Goal: Task Accomplishment & Management: Manage account settings

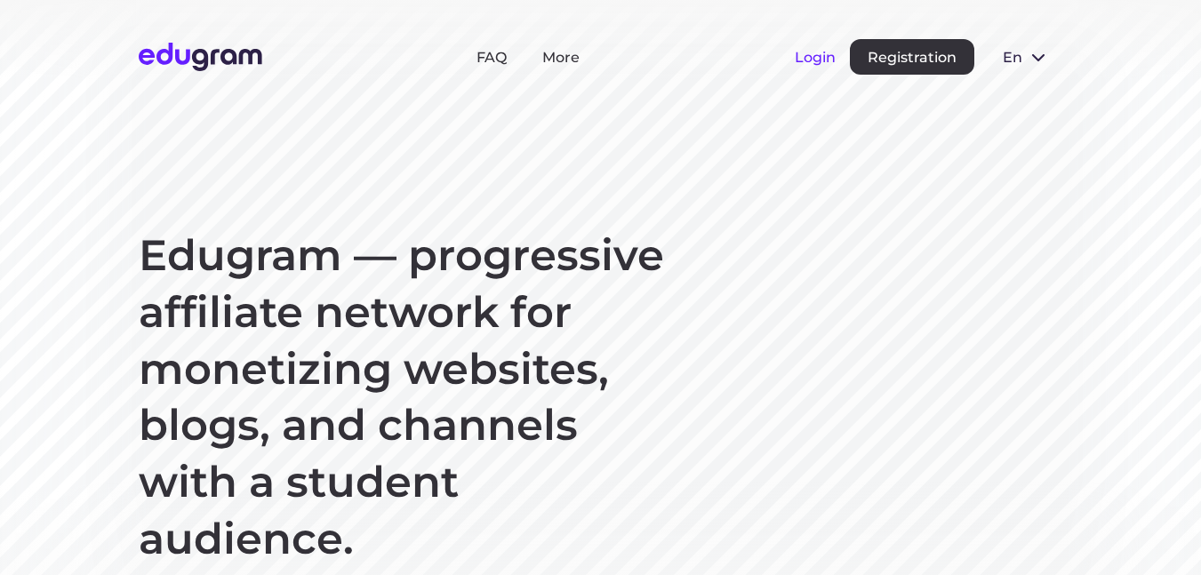
click at [811, 60] on button "Login" at bounding box center [815, 57] width 41 height 17
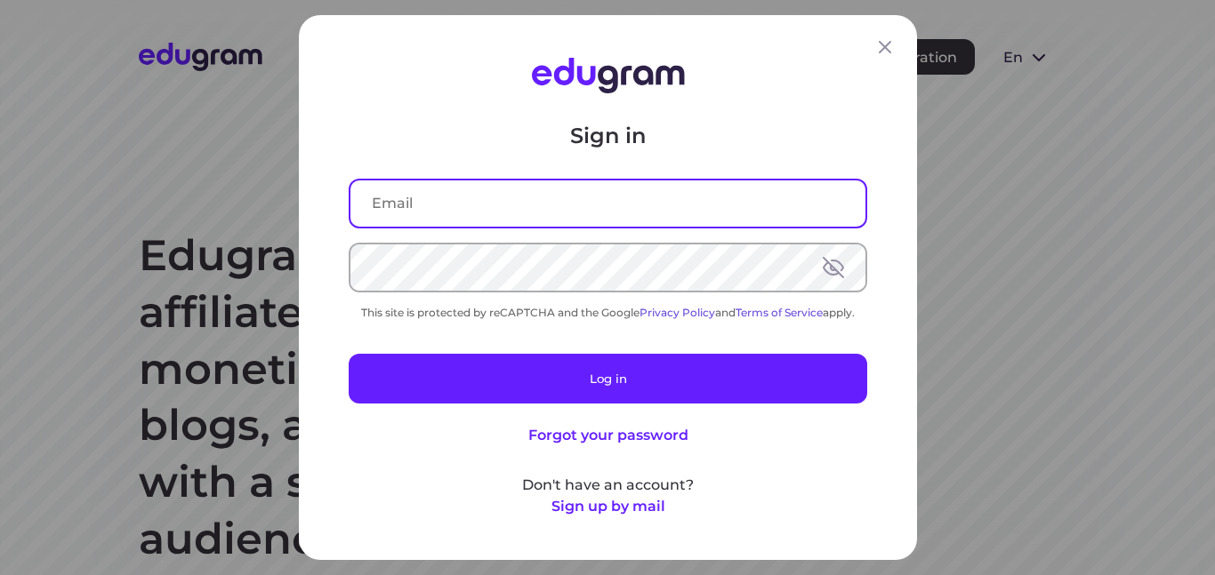
click at [497, 198] on input "text" at bounding box center [607, 204] width 515 height 46
type input "harubiru99@gmail.com"
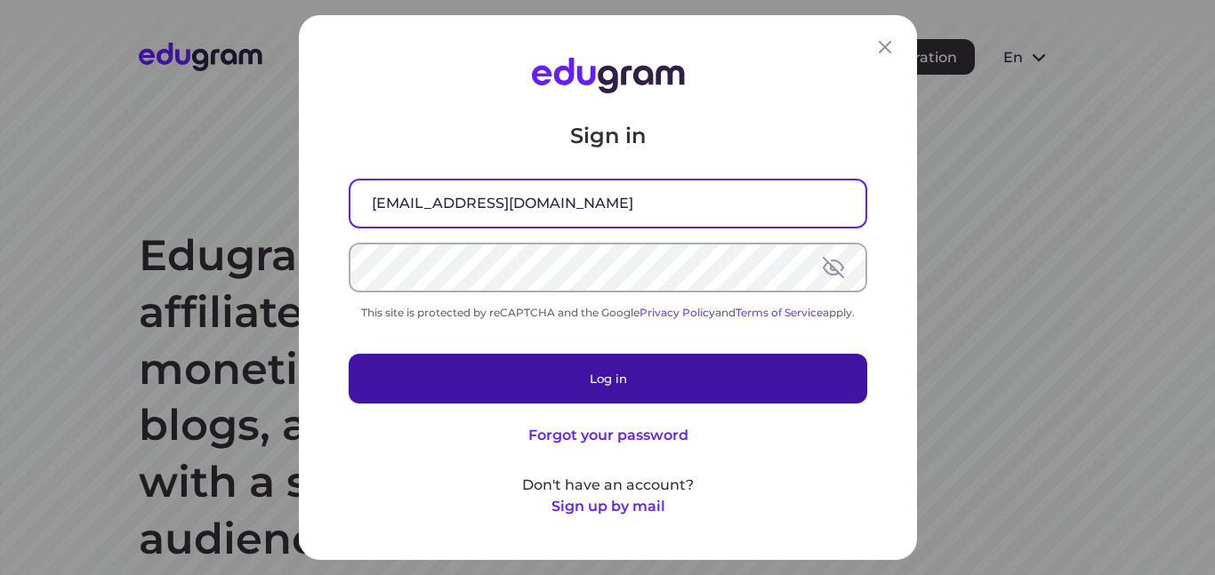
click at [570, 374] on button "Log in" at bounding box center [608, 379] width 518 height 50
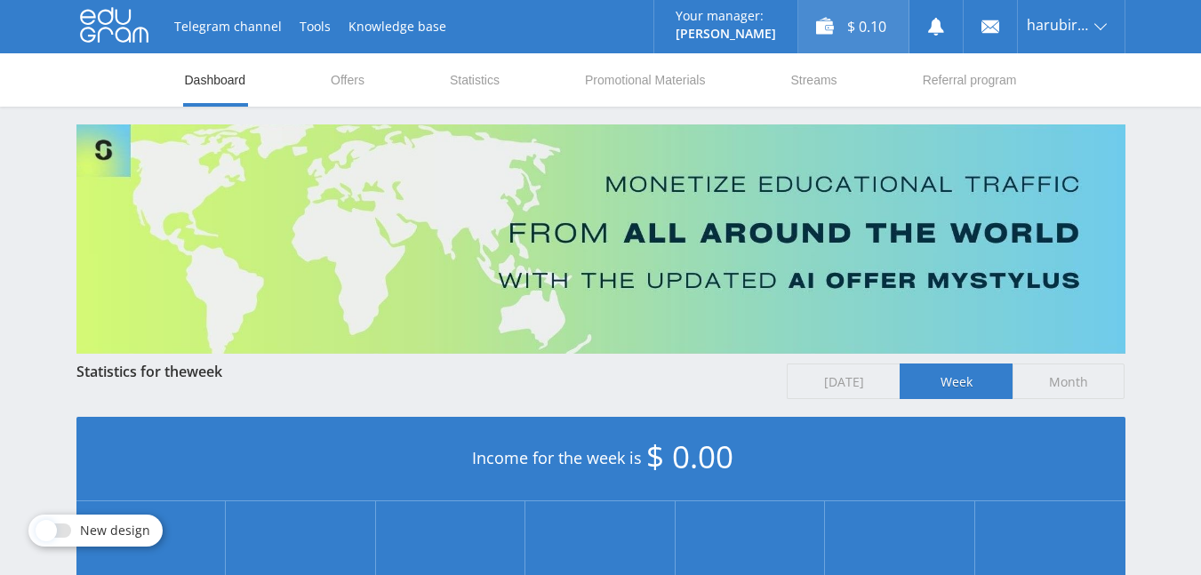
click at [873, 33] on div "$ 0.10" at bounding box center [854, 26] width 110 height 53
